Goal: Task Accomplishment & Management: Manage account settings

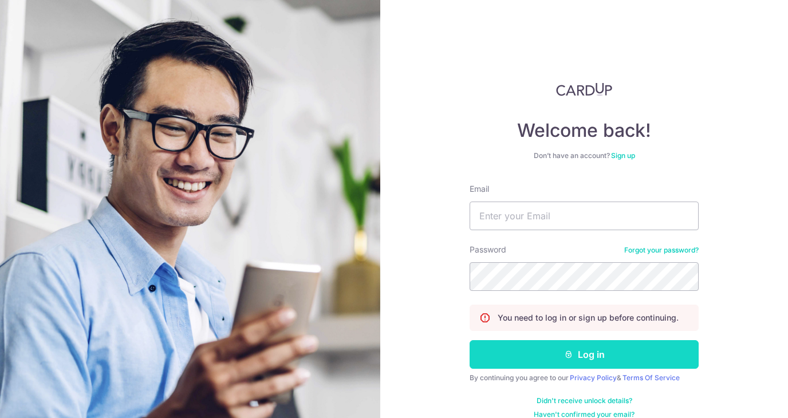
click at [587, 347] on button "Log in" at bounding box center [584, 354] width 229 height 29
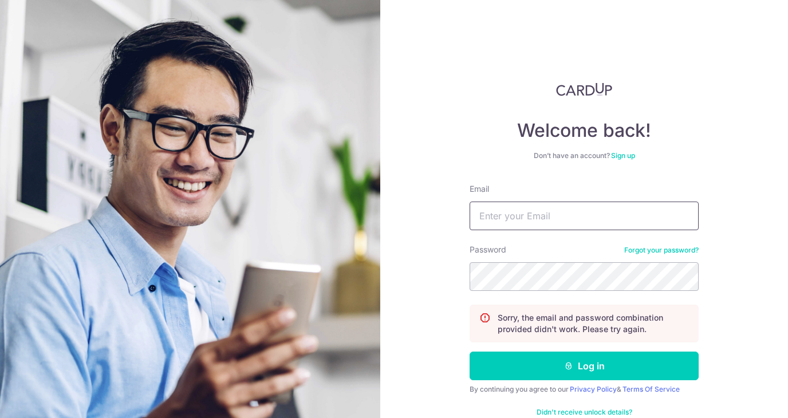
click at [544, 227] on input "Email" at bounding box center [584, 216] width 229 height 29
type input "[EMAIL_ADDRESS][DOMAIN_NAME]"
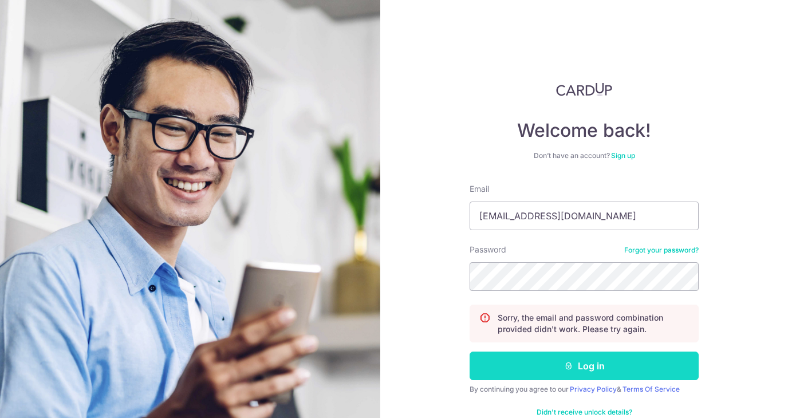
click at [670, 375] on button "Log in" at bounding box center [584, 366] width 229 height 29
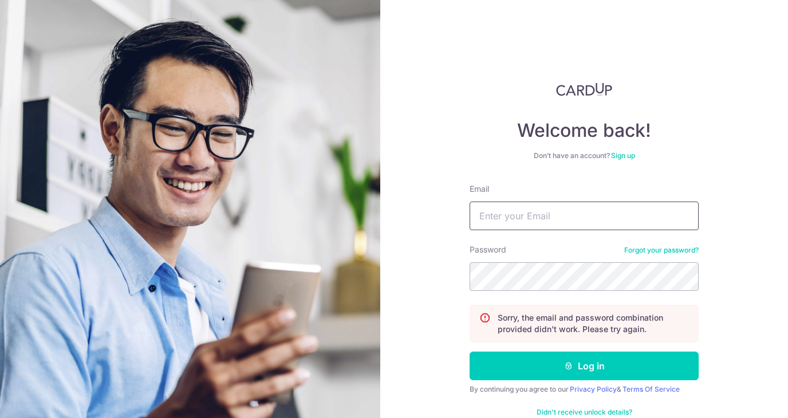
click at [560, 203] on input "Email" at bounding box center [584, 216] width 229 height 29
type input "jessicatanch@gmail.com"
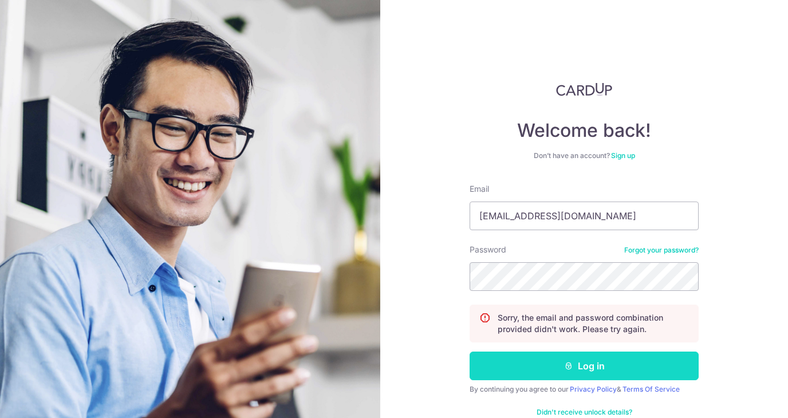
click at [592, 368] on button "Log in" at bounding box center [584, 366] width 229 height 29
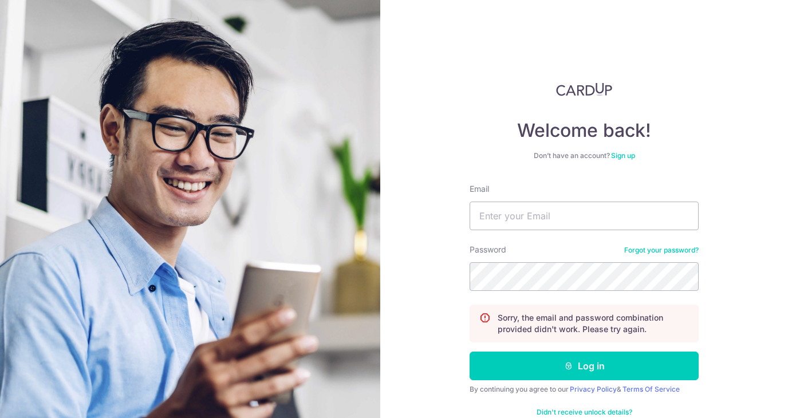
click at [665, 246] on link "Forgot your password?" at bounding box center [662, 250] width 74 height 9
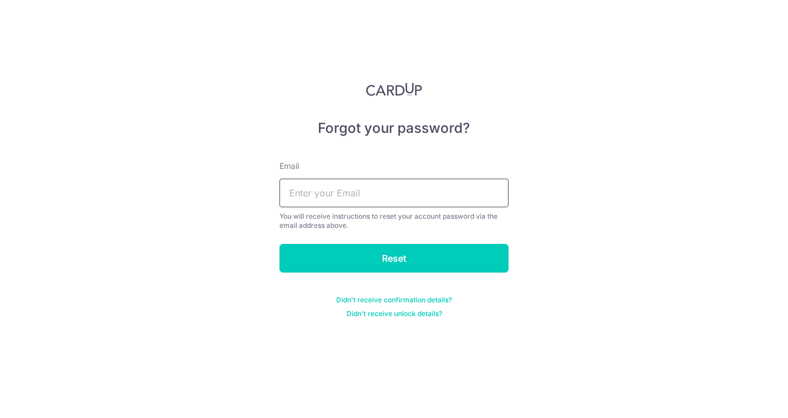
click at [363, 201] on input "text" at bounding box center [394, 193] width 229 height 29
type input "[EMAIL_ADDRESS][DOMAIN_NAME]"
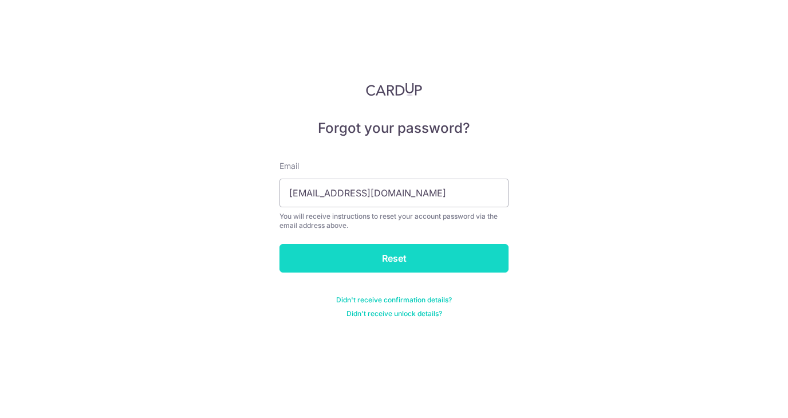
click at [352, 254] on input "Reset" at bounding box center [394, 258] width 229 height 29
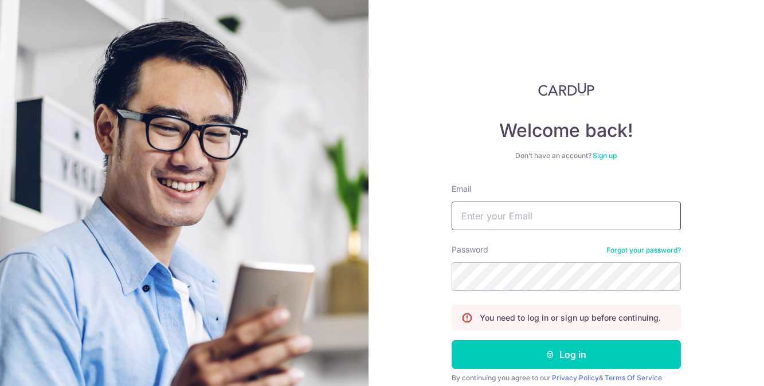
click at [548, 218] on input "Email" at bounding box center [565, 216] width 229 height 29
type input "jessicatanch@gmail.com"
click at [431, 270] on div "Welcome back! Don’t have an account? Sign up Email jessicatanch@gmail.com Passw…" at bounding box center [566, 193] width 396 height 386
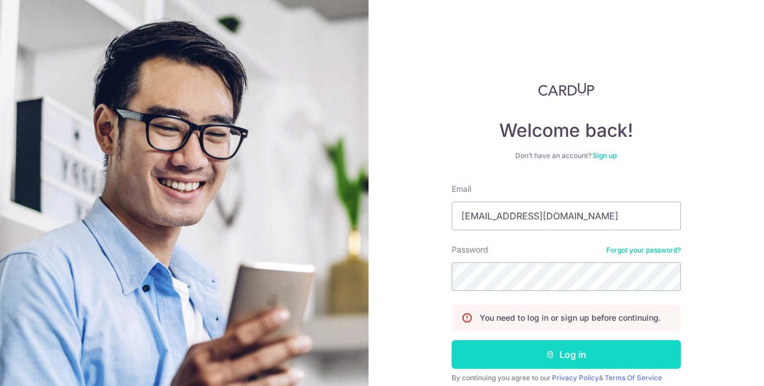
click at [537, 347] on button "Log in" at bounding box center [565, 354] width 229 height 29
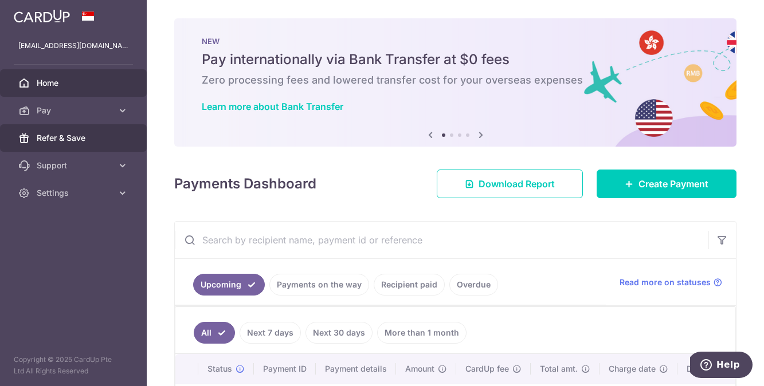
click at [83, 137] on span "Refer & Save" at bounding box center [75, 137] width 76 height 11
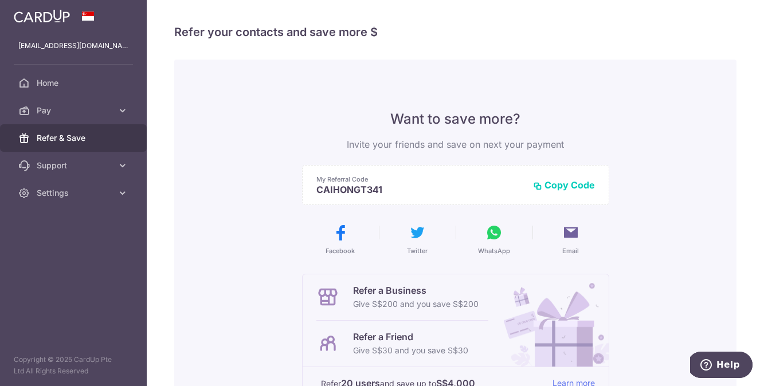
click at [552, 184] on button "Copy Code" at bounding box center [564, 184] width 62 height 11
